Goal: Task Accomplishment & Management: Manage account settings

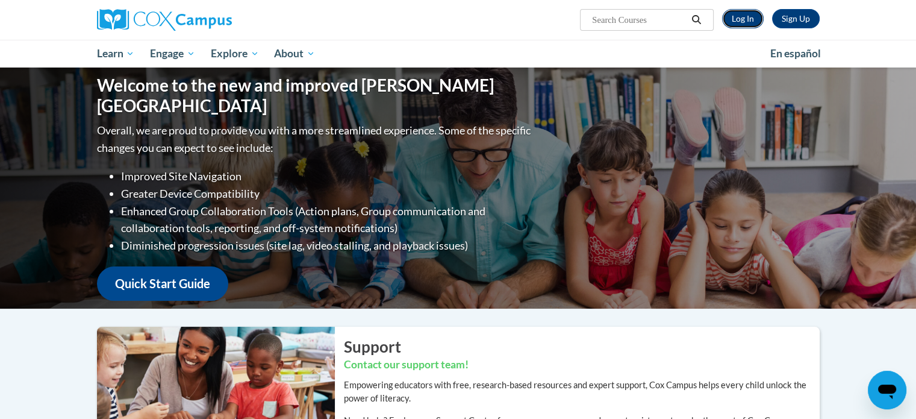
click at [743, 19] on link "Log In" at bounding box center [743, 18] width 42 height 19
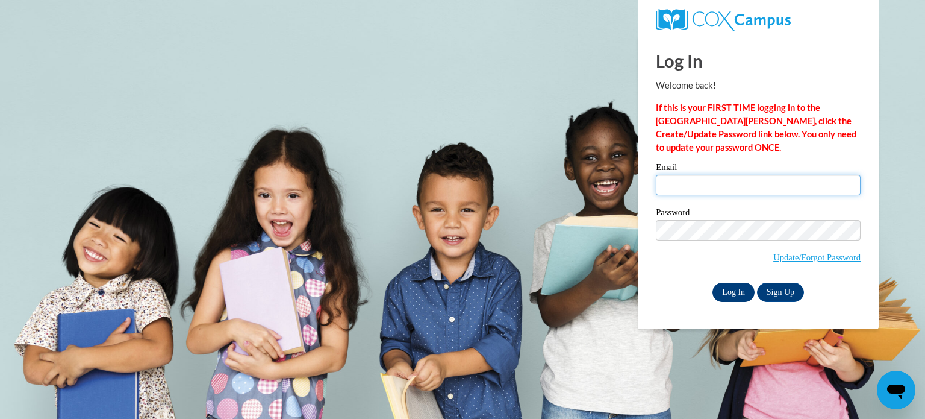
type input "[EMAIL_ADDRESS][DOMAIN_NAME]"
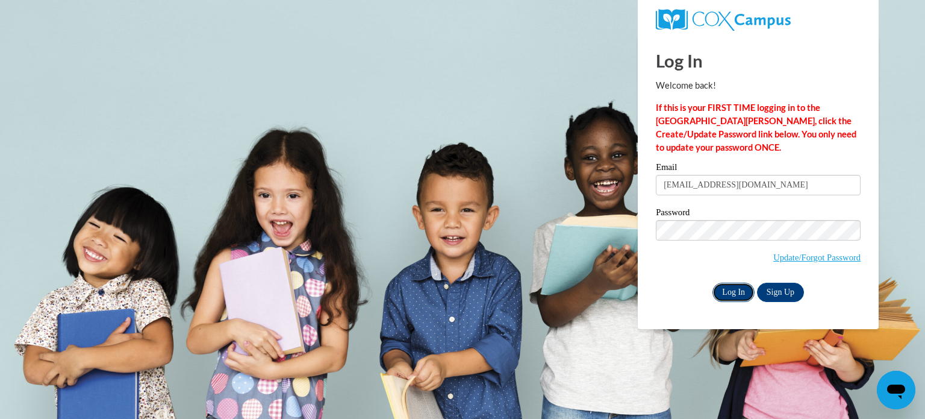
click at [736, 295] on input "Log In" at bounding box center [734, 292] width 42 height 19
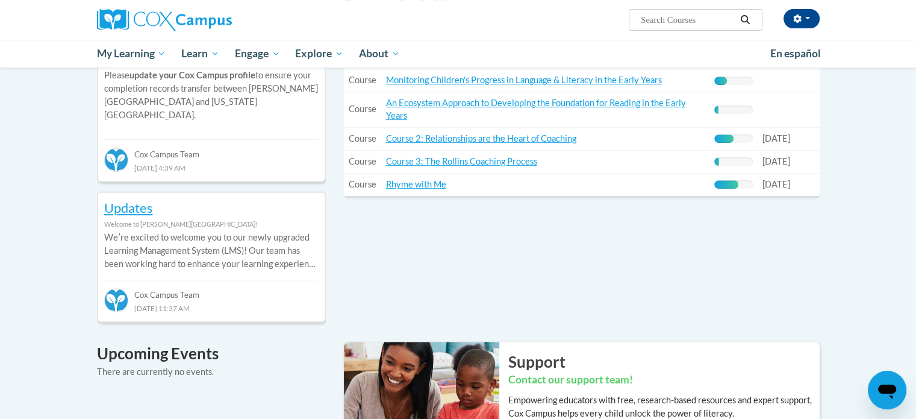
scroll to position [366, 0]
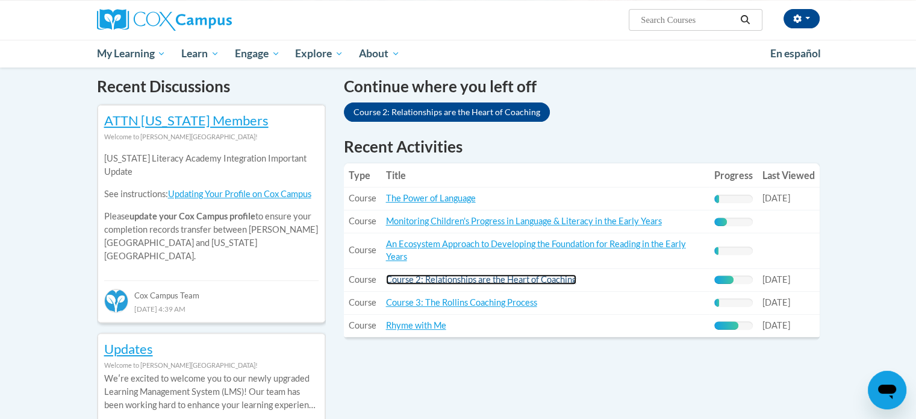
click at [429, 278] on link "Course 2: Relationships are the Heart of Coaching" at bounding box center [481, 279] width 190 height 10
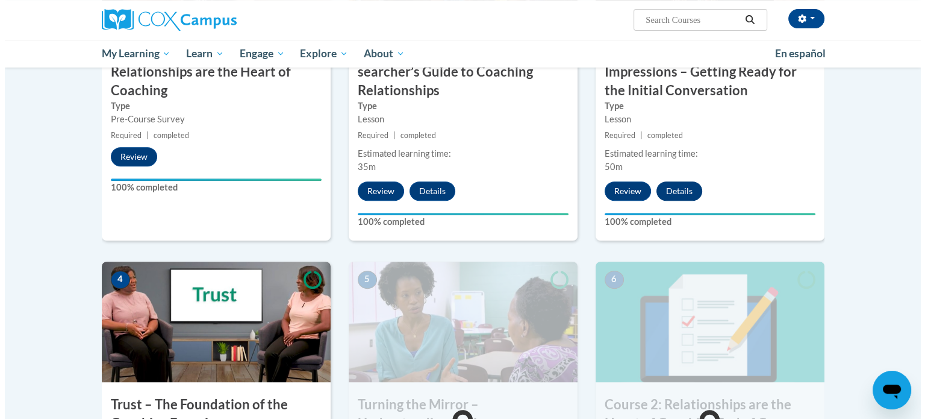
scroll to position [602, 0]
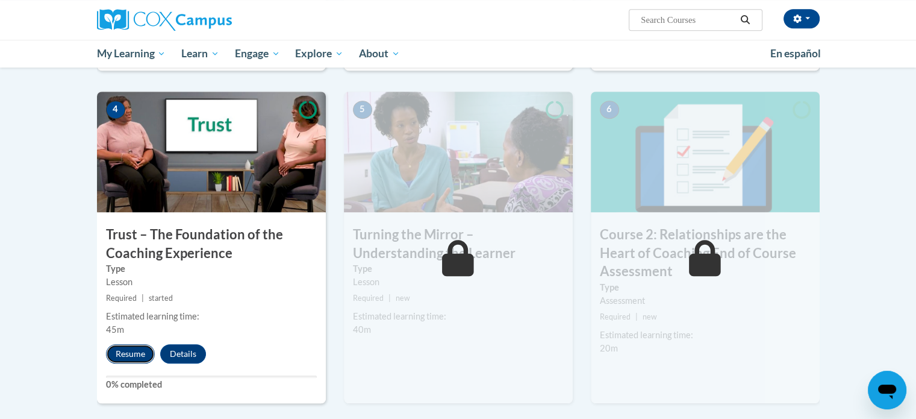
click at [130, 352] on button "Resume" at bounding box center [130, 353] width 49 height 19
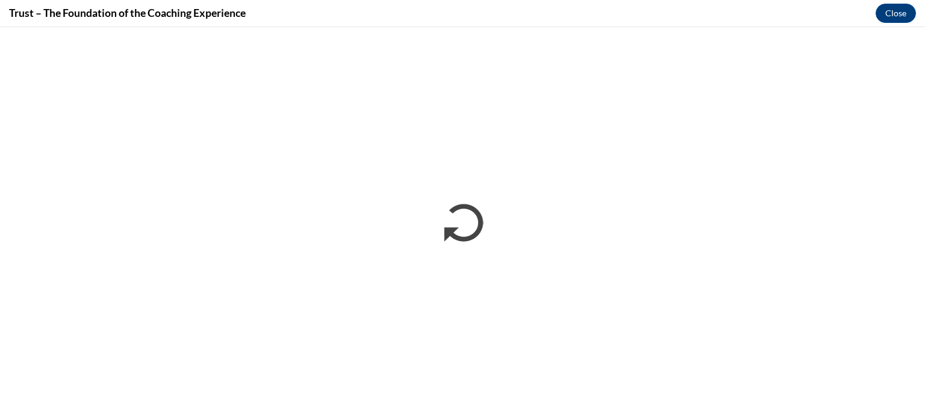
scroll to position [0, 0]
